Goal: Information Seeking & Learning: Learn about a topic

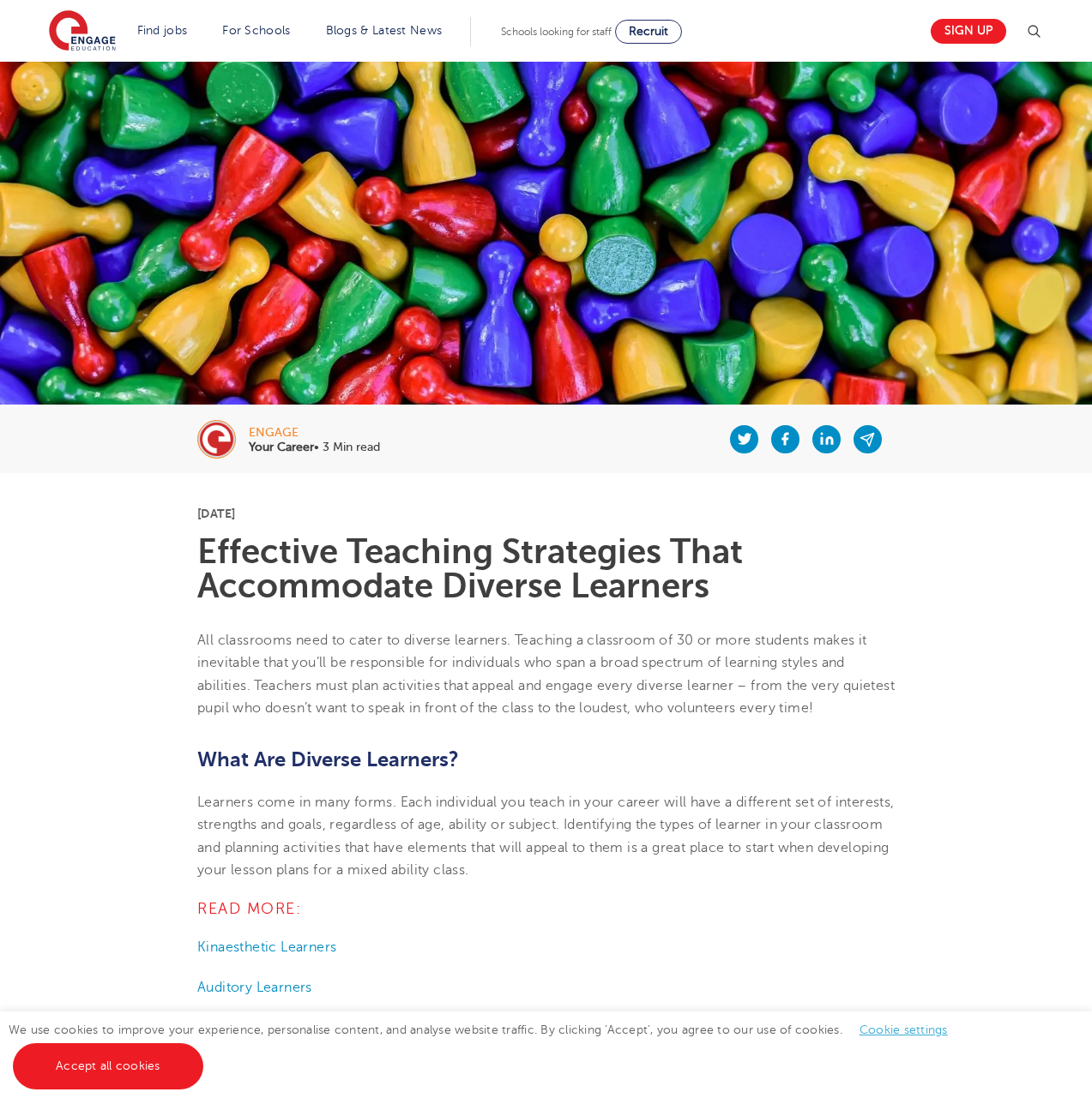
click at [106, 1065] on link "Accept all cookies" at bounding box center [108, 1067] width 191 height 47
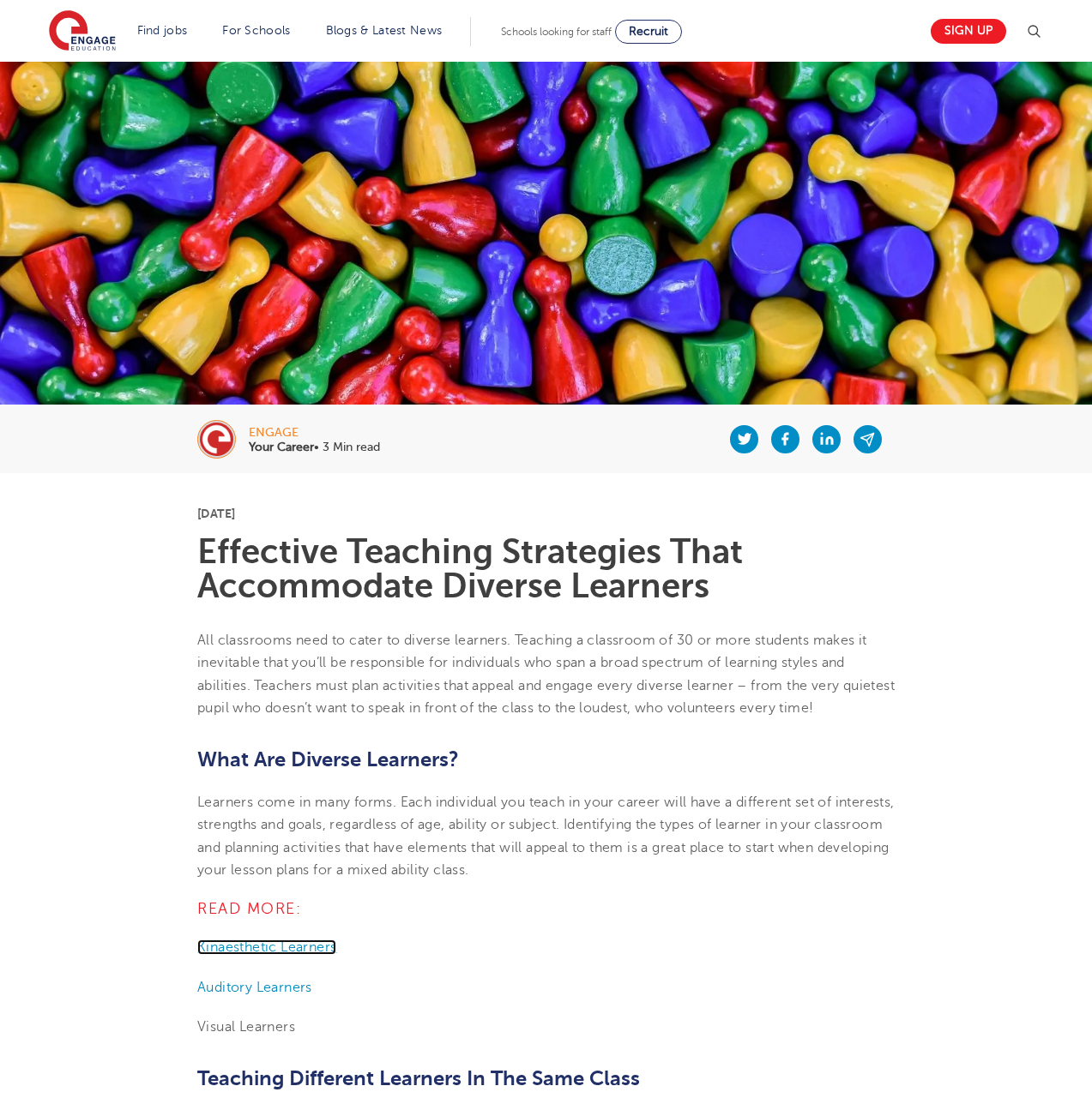
click at [266, 946] on span "Kinaesthetic Learners" at bounding box center [267, 948] width 139 height 16
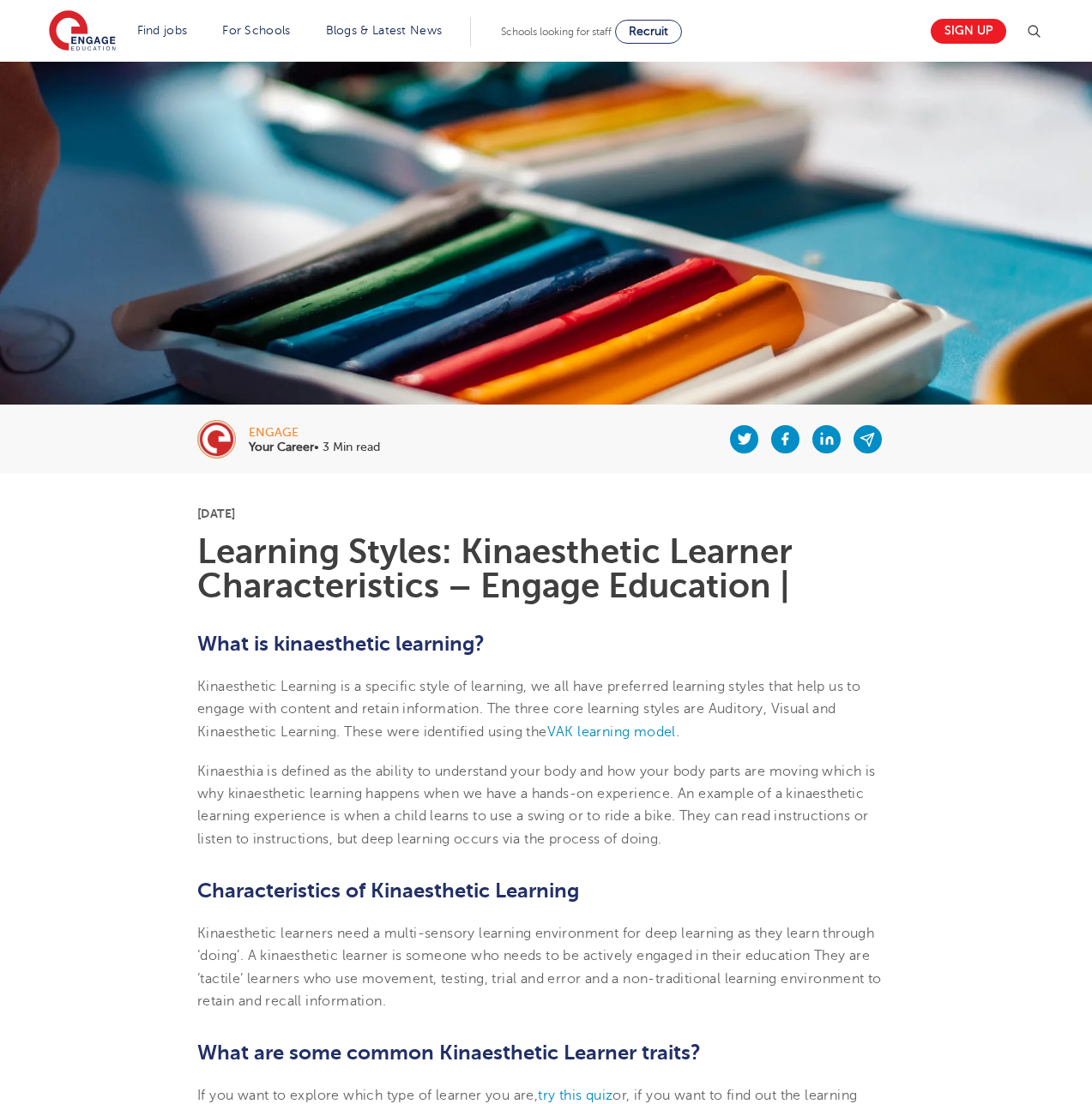
click at [1040, 31] on img at bounding box center [1033, 32] width 21 height 21
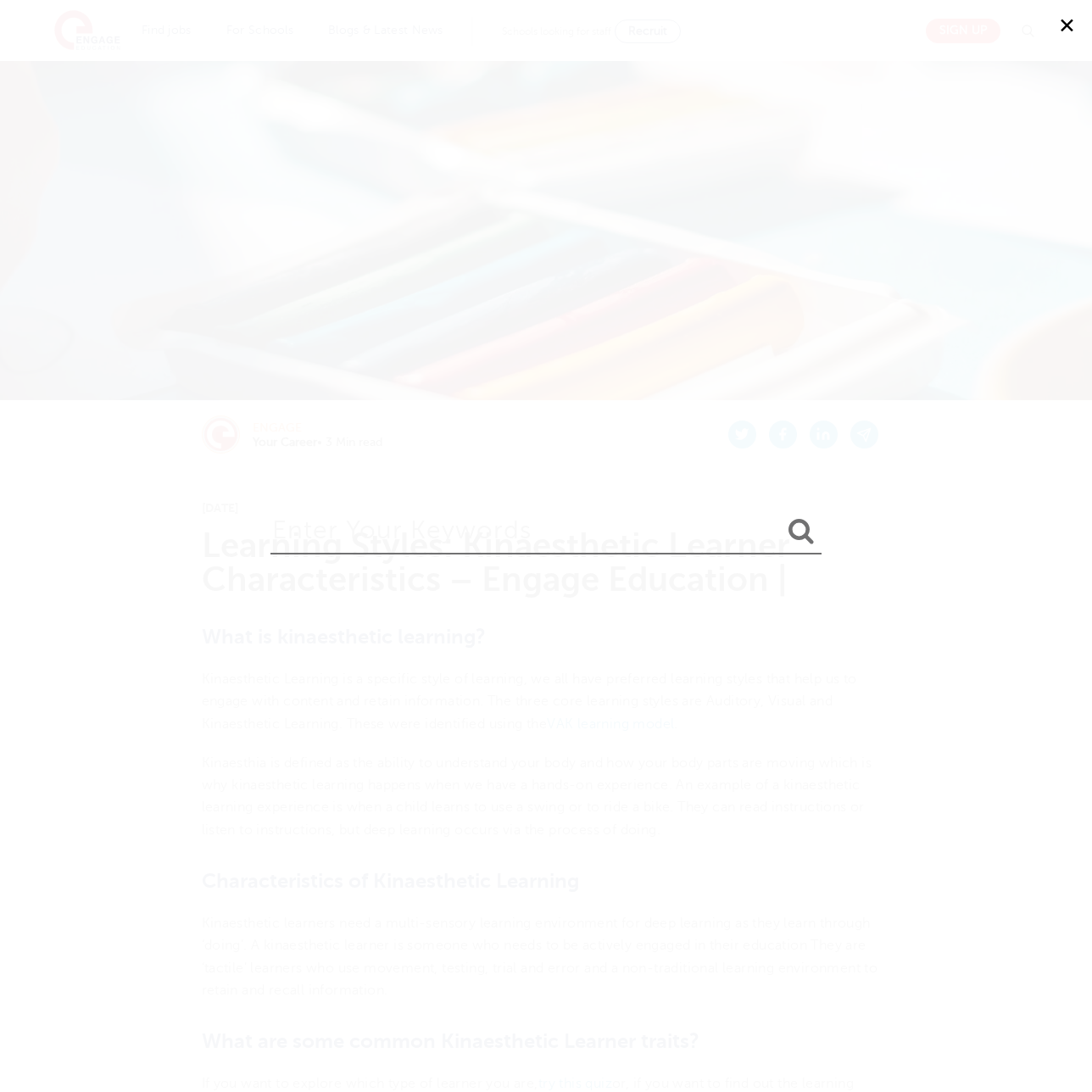
click at [546, 528] on input "search" at bounding box center [546, 527] width 551 height 55
type input "effective instructional strategies diverse learners"
click at [781, 516] on button "submit" at bounding box center [802, 531] width 41 height 32
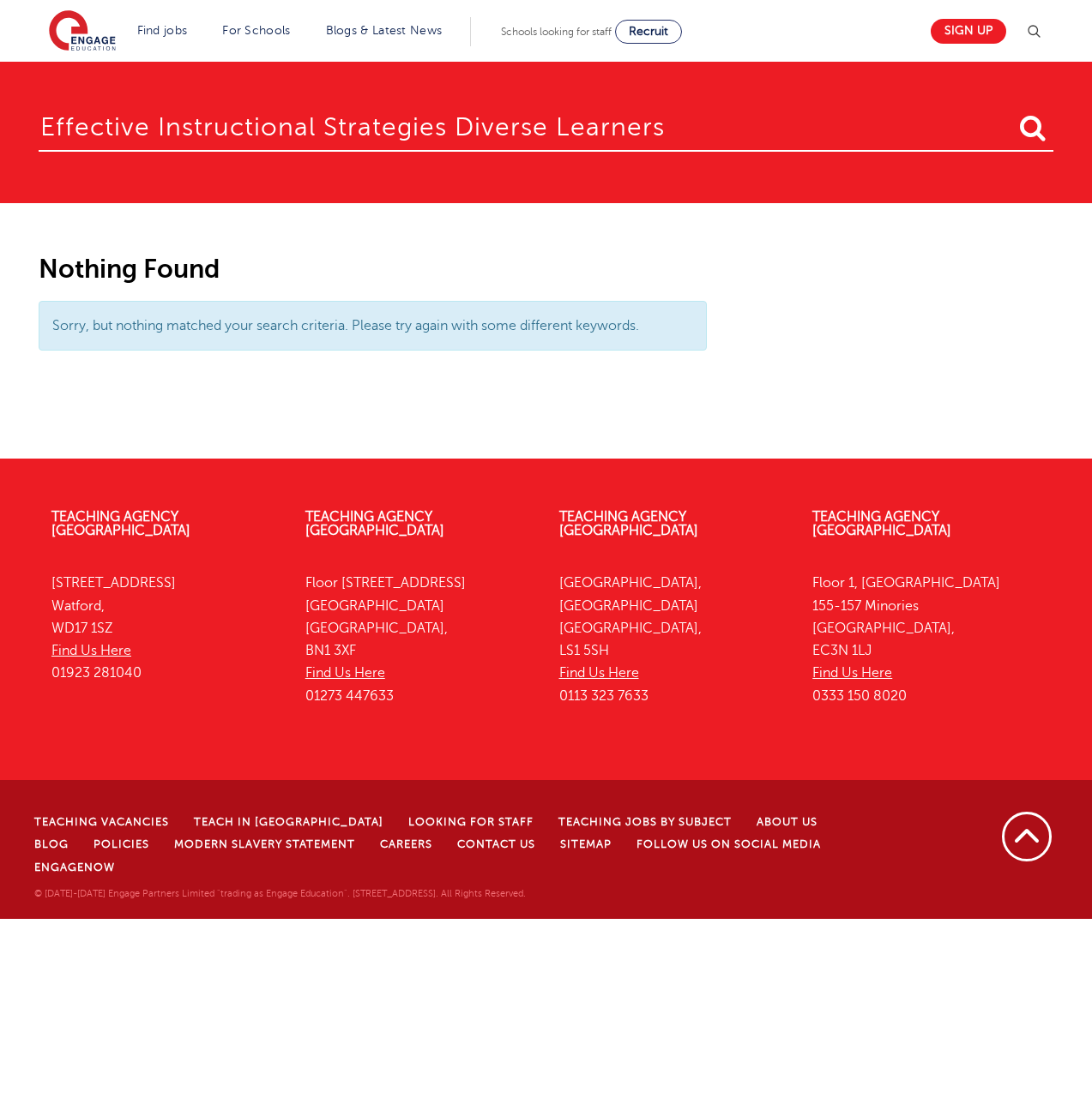
click at [544, 126] on input "effective instructional strategies diverse learners" at bounding box center [546, 123] width 1014 height 56
click at [69, 838] on link "Blog" at bounding box center [52, 844] width 35 height 12
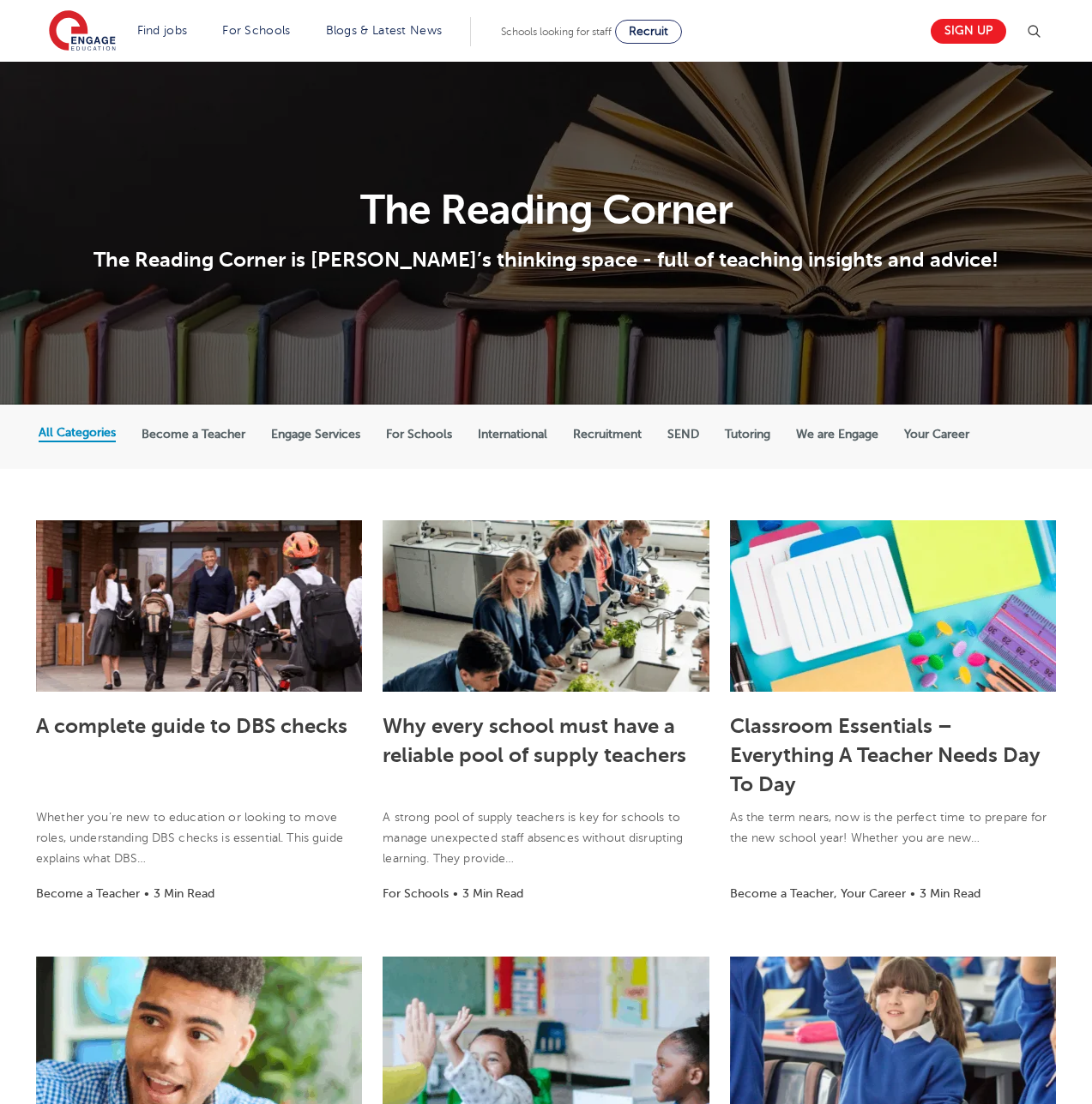
click at [1040, 31] on img at bounding box center [1033, 32] width 21 height 21
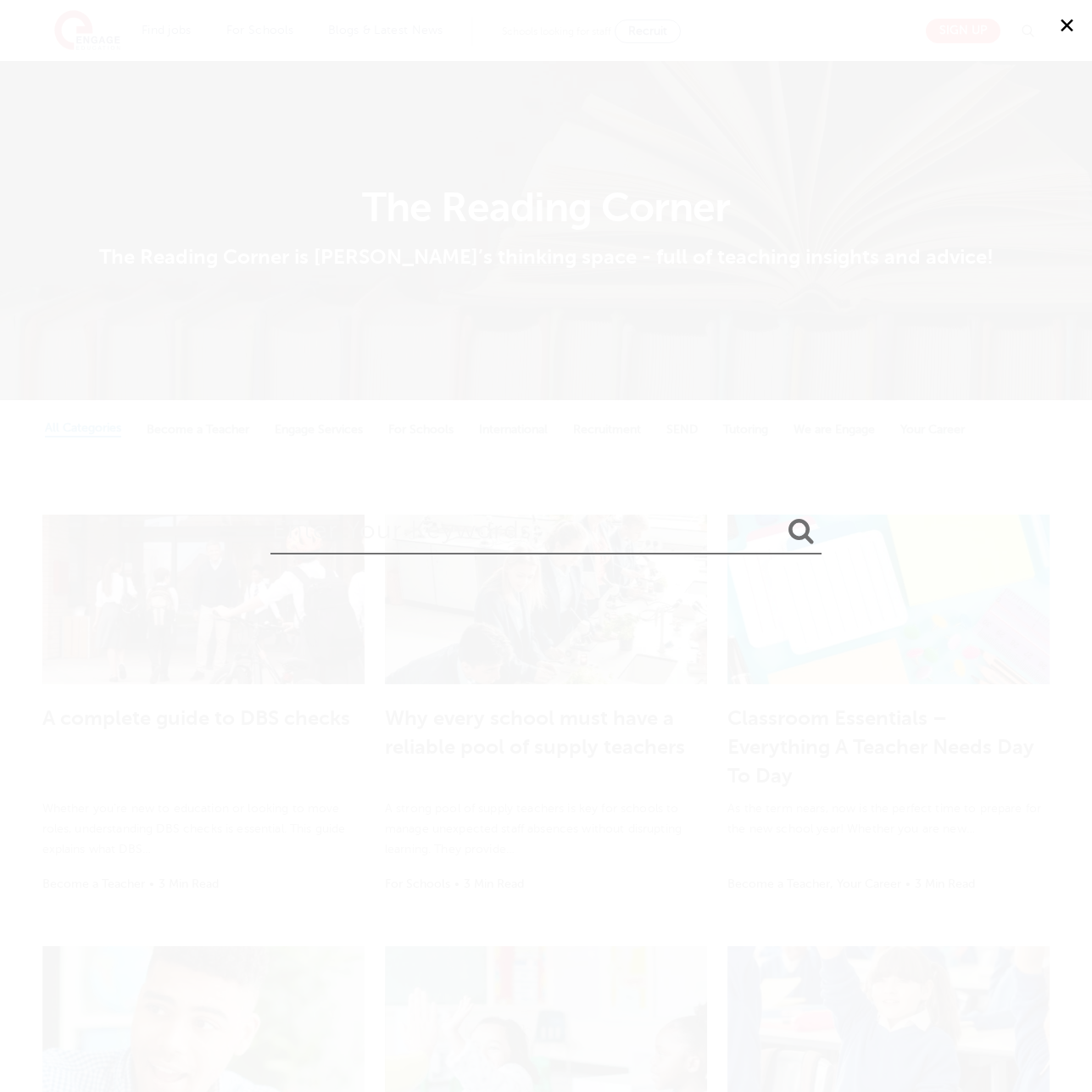
click at [546, 530] on input "search" at bounding box center [546, 527] width 551 height 55
type input "differentiated instruction strategies"
click at [781, 516] on button "submit" at bounding box center [802, 531] width 41 height 32
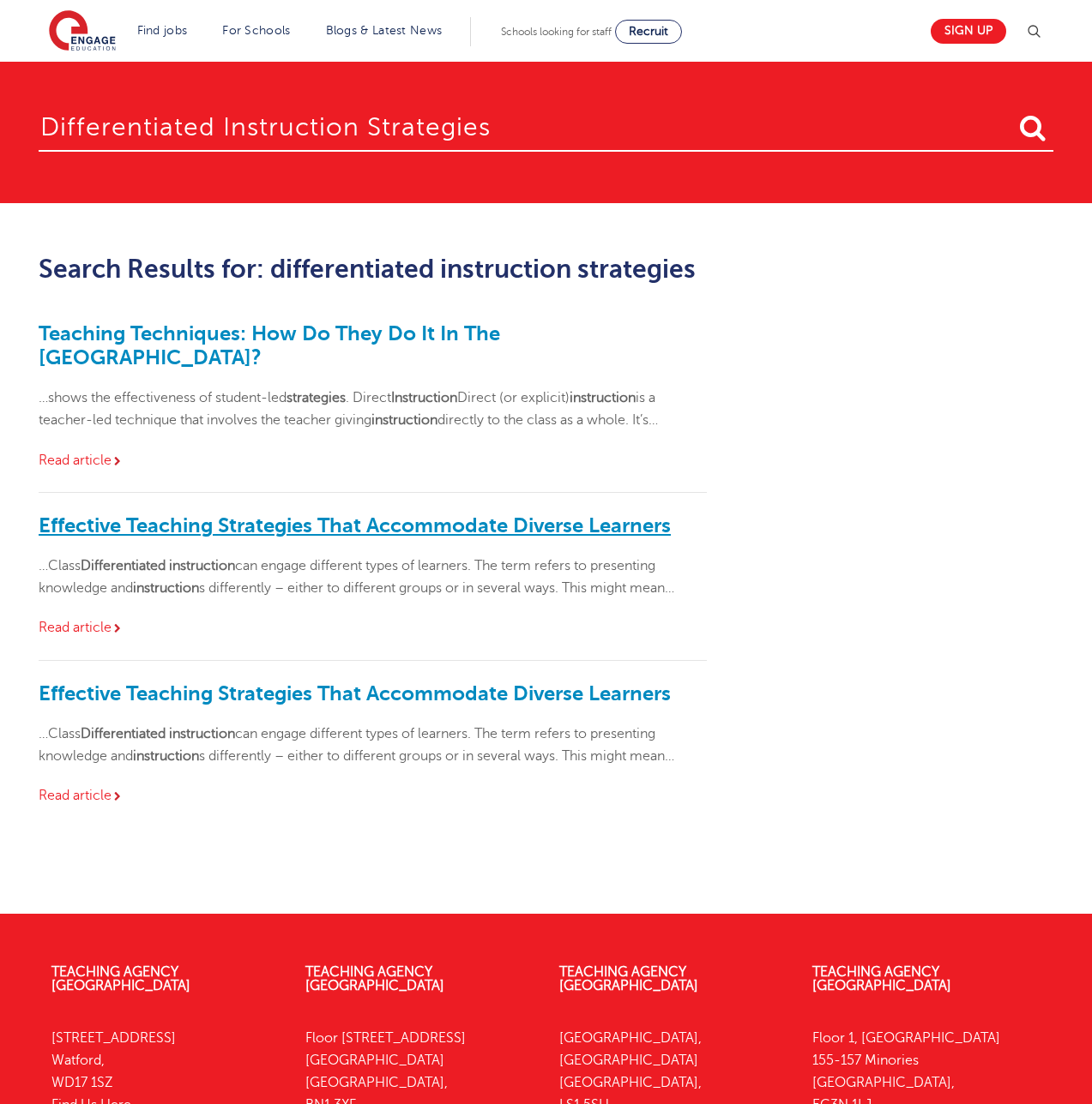
click at [356, 514] on link "Effective Teaching Strategies That Accommodate Diverse Learners" at bounding box center [355, 526] width 632 height 24
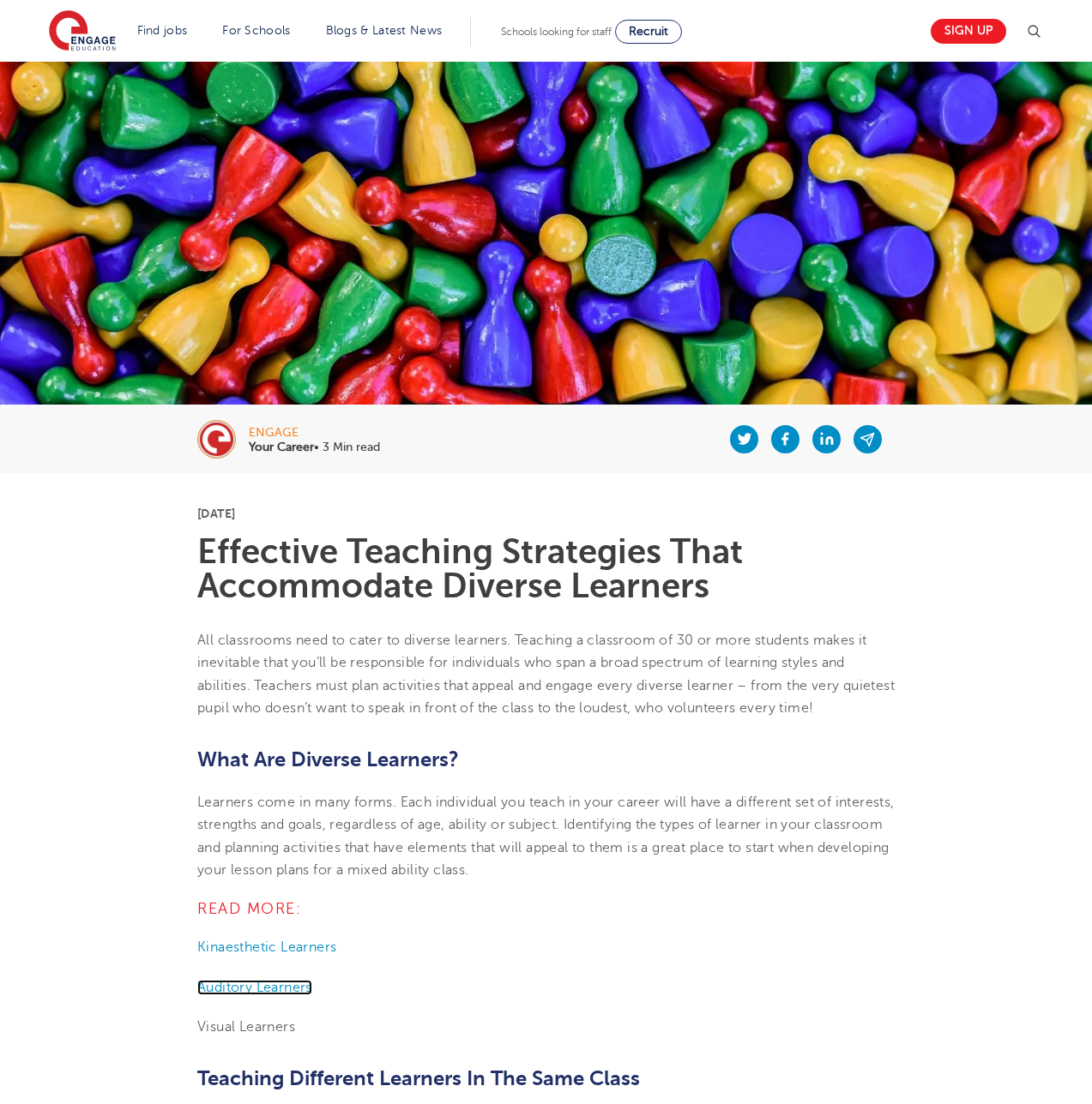
click at [254, 985] on span "Auditory Learners" at bounding box center [254, 988] width 115 height 16
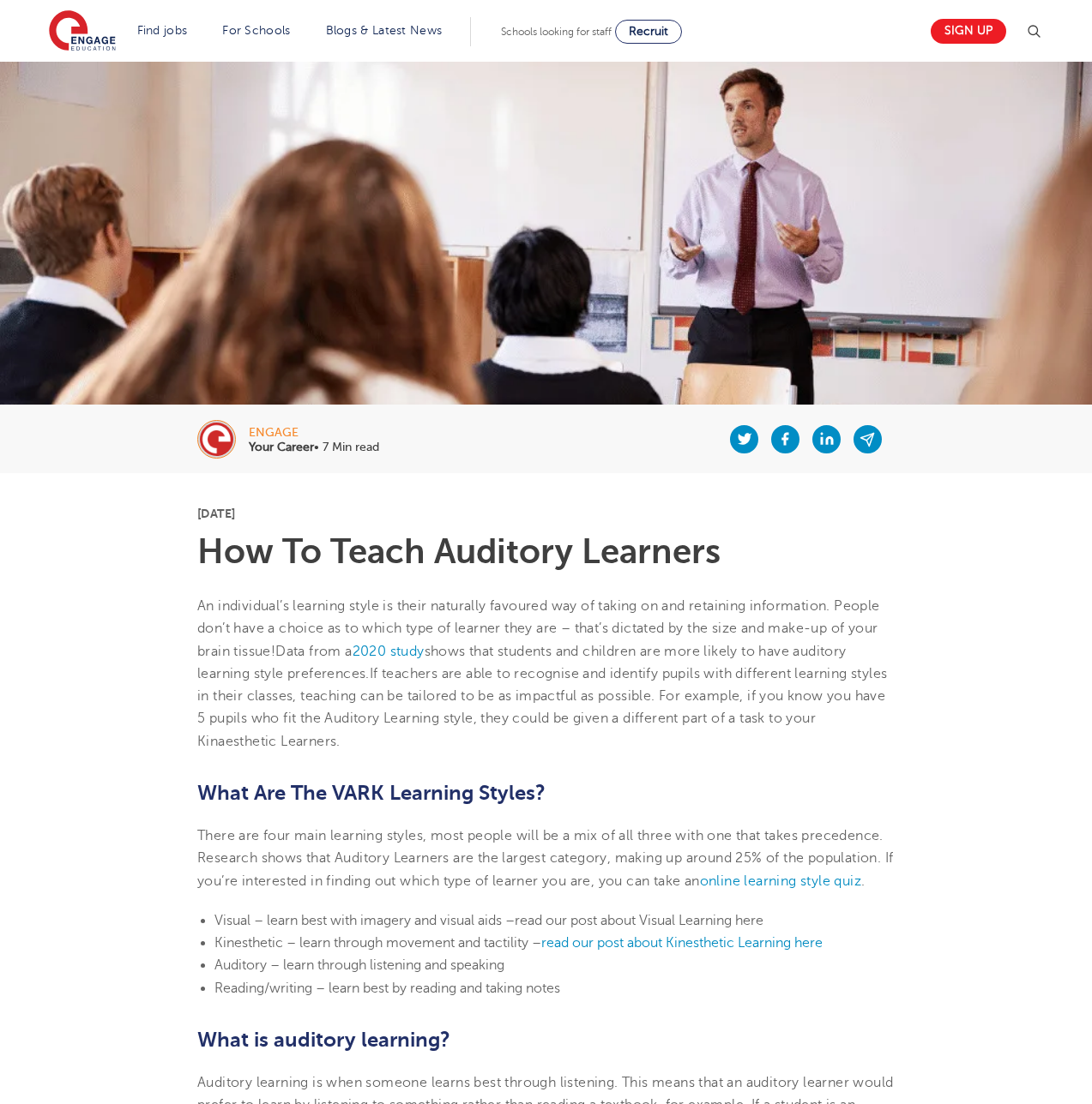
click at [552, 919] on span "read our post about Visual Learning here" at bounding box center [639, 921] width 248 height 16
click at [715, 919] on span "read our post about Visual Learning here" at bounding box center [639, 921] width 248 height 16
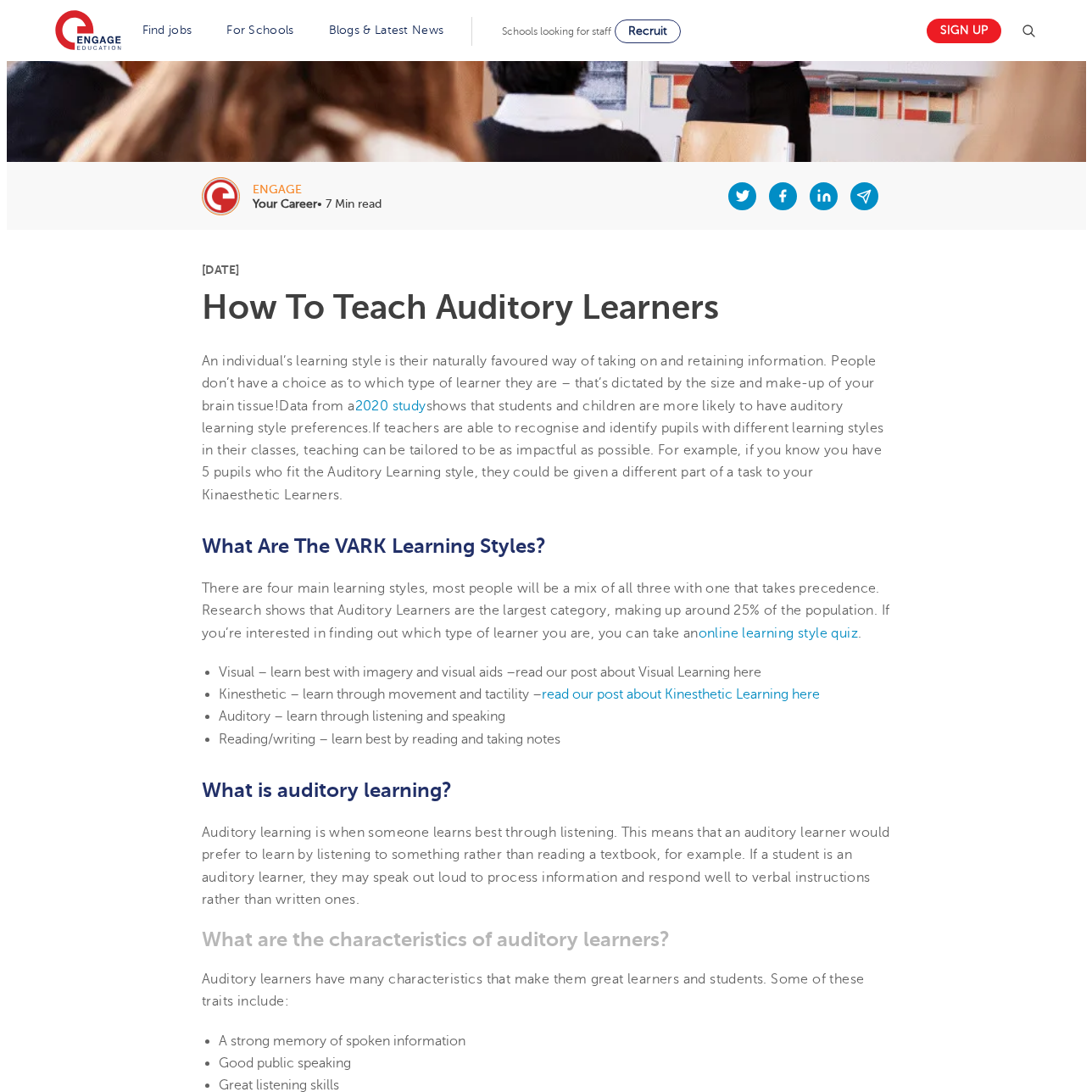
scroll to position [258, 0]
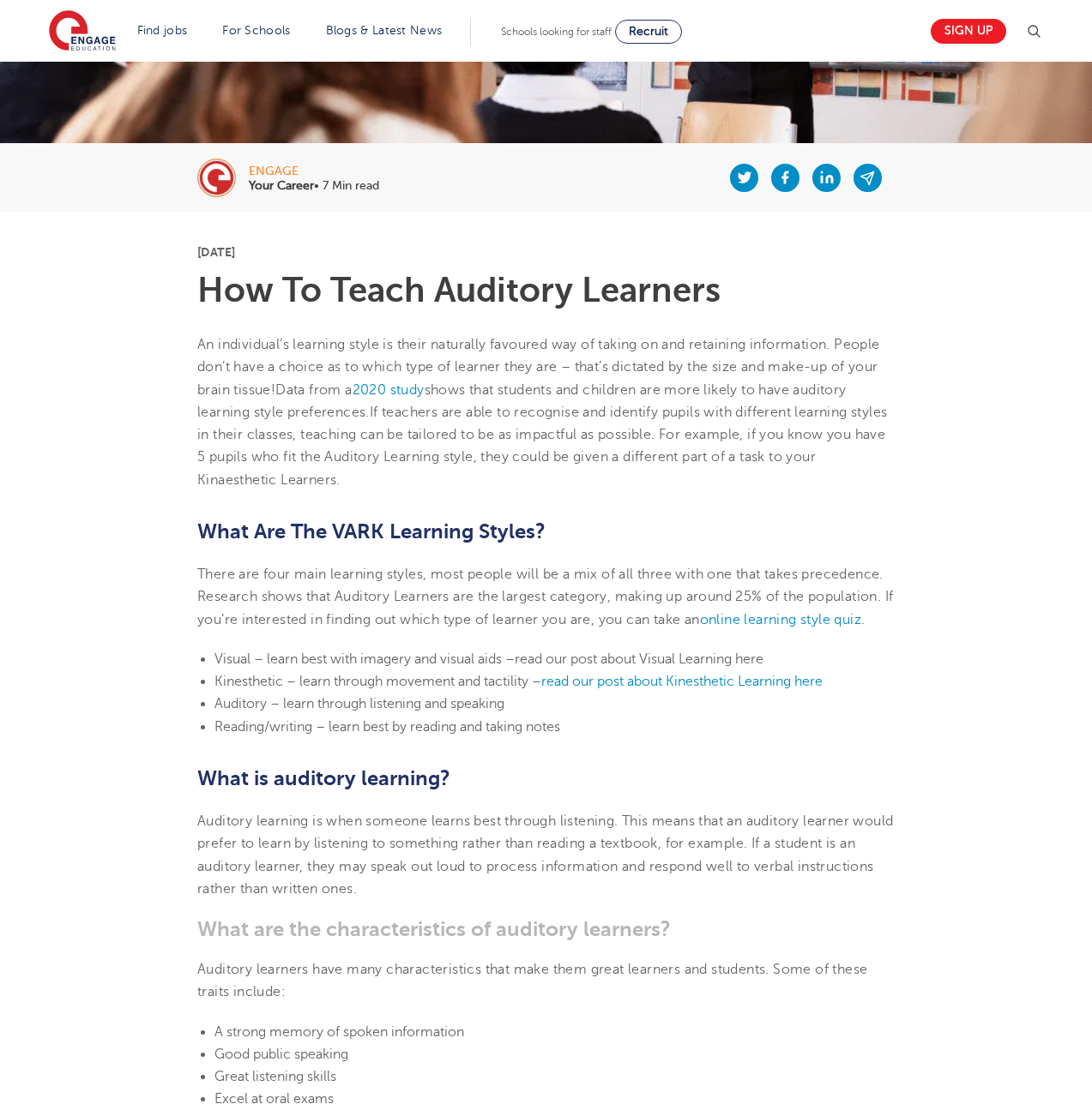
click at [681, 659] on span "read our post about Visual Learning here" at bounding box center [639, 660] width 248 height 16
click at [1039, 31] on img at bounding box center [1033, 32] width 21 height 21
